Goal: Contribute content: Add original content to the website for others to see

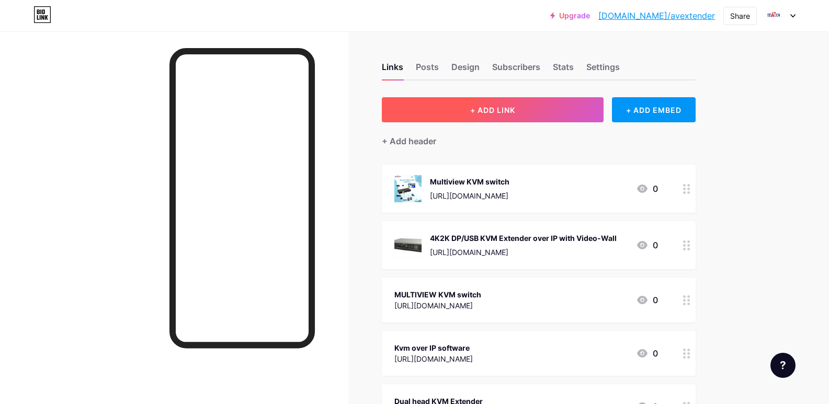
click at [448, 110] on button "+ ADD LINK" at bounding box center [493, 109] width 222 height 25
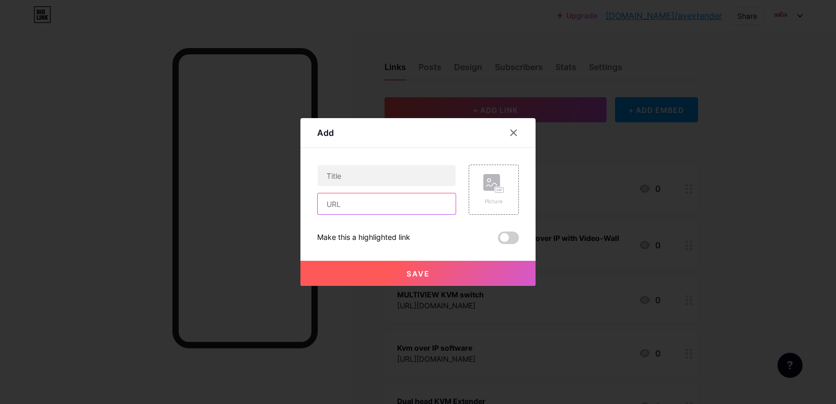
click at [332, 208] on input "text" at bounding box center [387, 203] width 138 height 21
paste input "[URL][DOMAIN_NAME]"
type input "[URL][DOMAIN_NAME]"
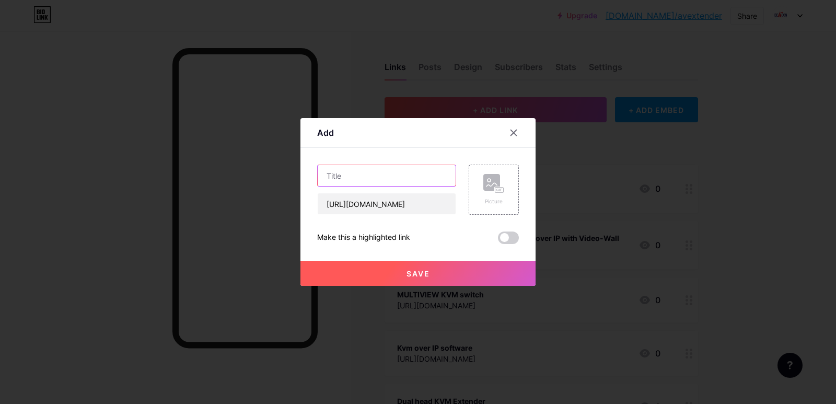
click at [330, 168] on input "text" at bounding box center [387, 175] width 138 height 21
paste input "DVI extender"
type input "DVI extender"
click at [421, 274] on span "Save" at bounding box center [419, 273] width 24 height 9
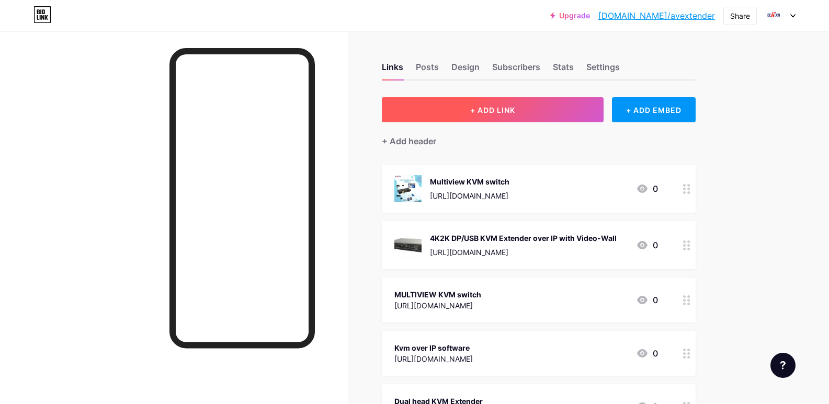
click at [462, 104] on button "+ ADD LINK" at bounding box center [493, 109] width 222 height 25
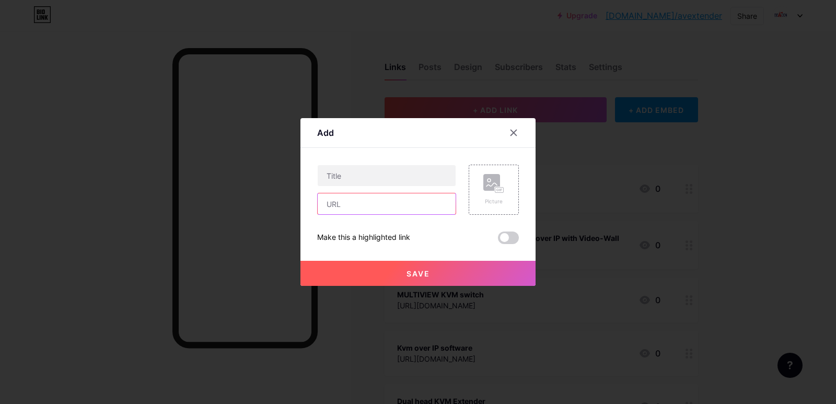
click at [343, 207] on input "text" at bounding box center [387, 203] width 138 height 21
paste input "[URL][DOMAIN_NAME]"
type input "[URL][DOMAIN_NAME]"
click at [345, 174] on input "text" at bounding box center [387, 175] width 138 height 21
paste input "18Gbps HD Extender (70m) with POC"
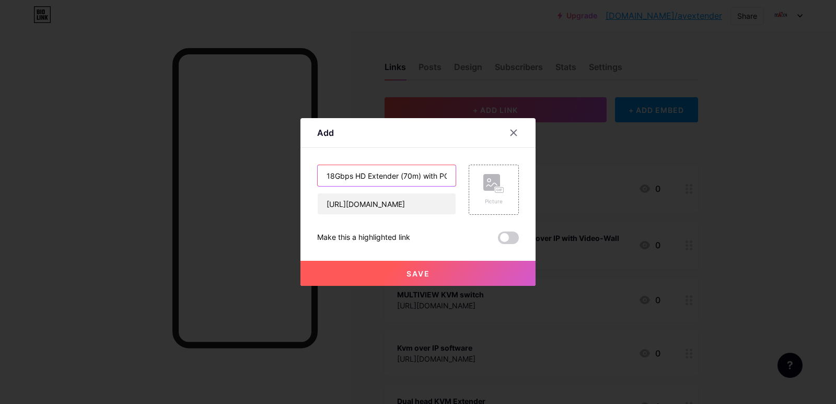
scroll to position [0, 8]
type input "18Gbps HD Extender (70m) with POC"
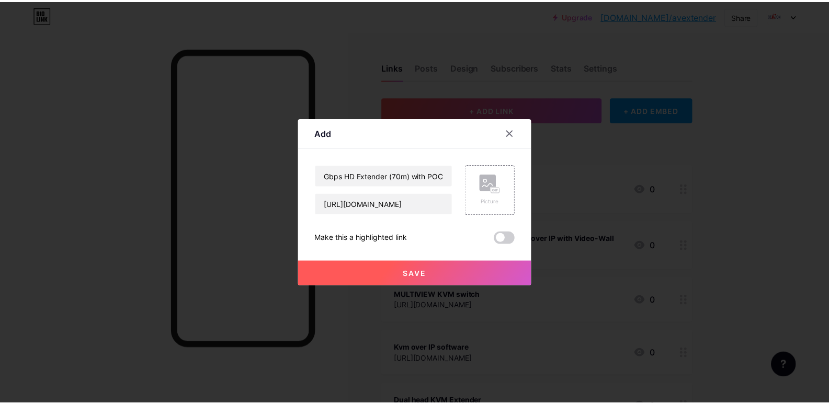
scroll to position [0, 0]
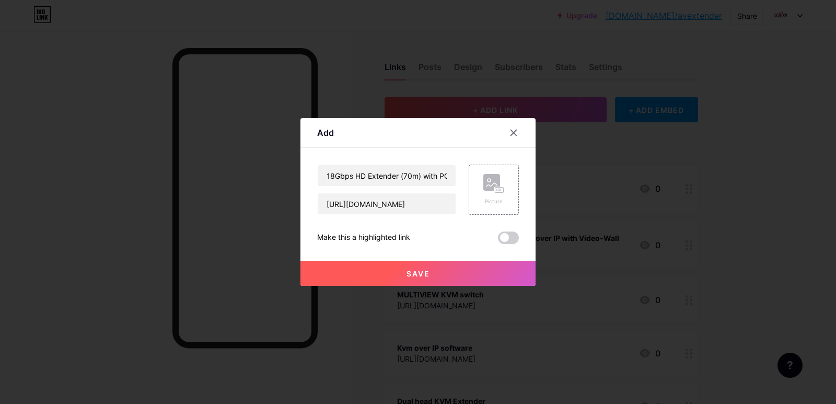
click at [417, 270] on span "Save" at bounding box center [419, 273] width 24 height 9
